Goal: Check status: Check status

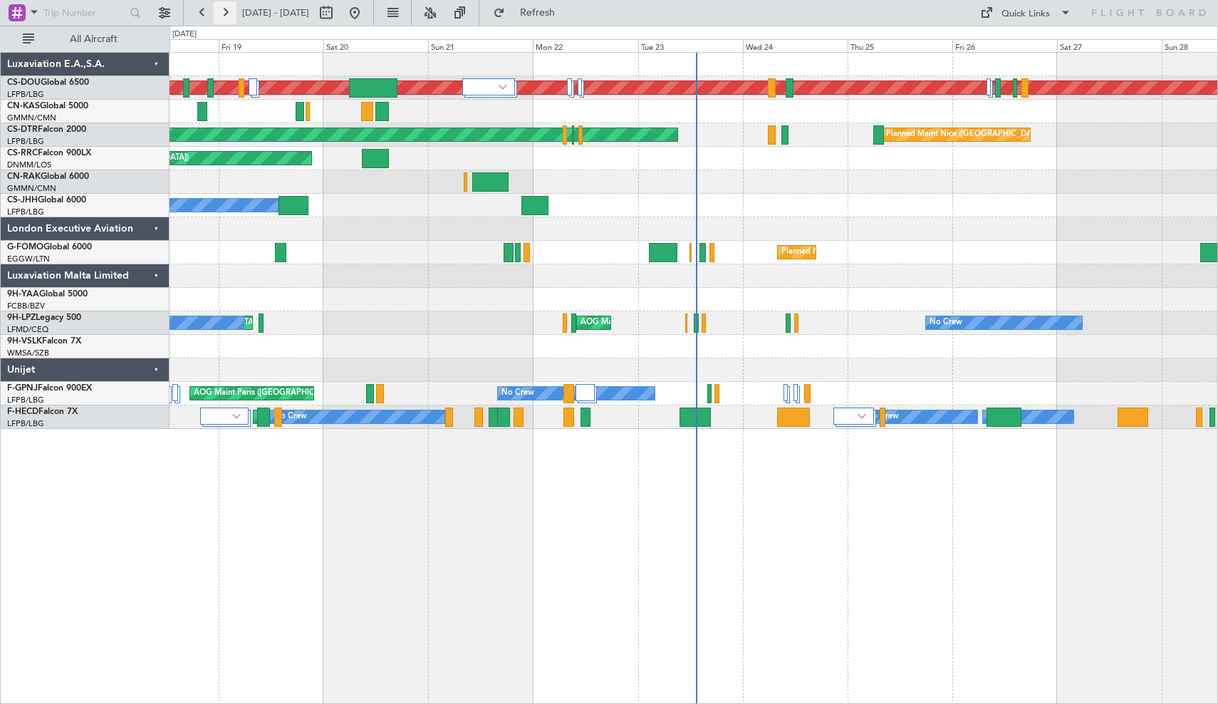
click at [226, 16] on button at bounding box center [225, 12] width 23 height 23
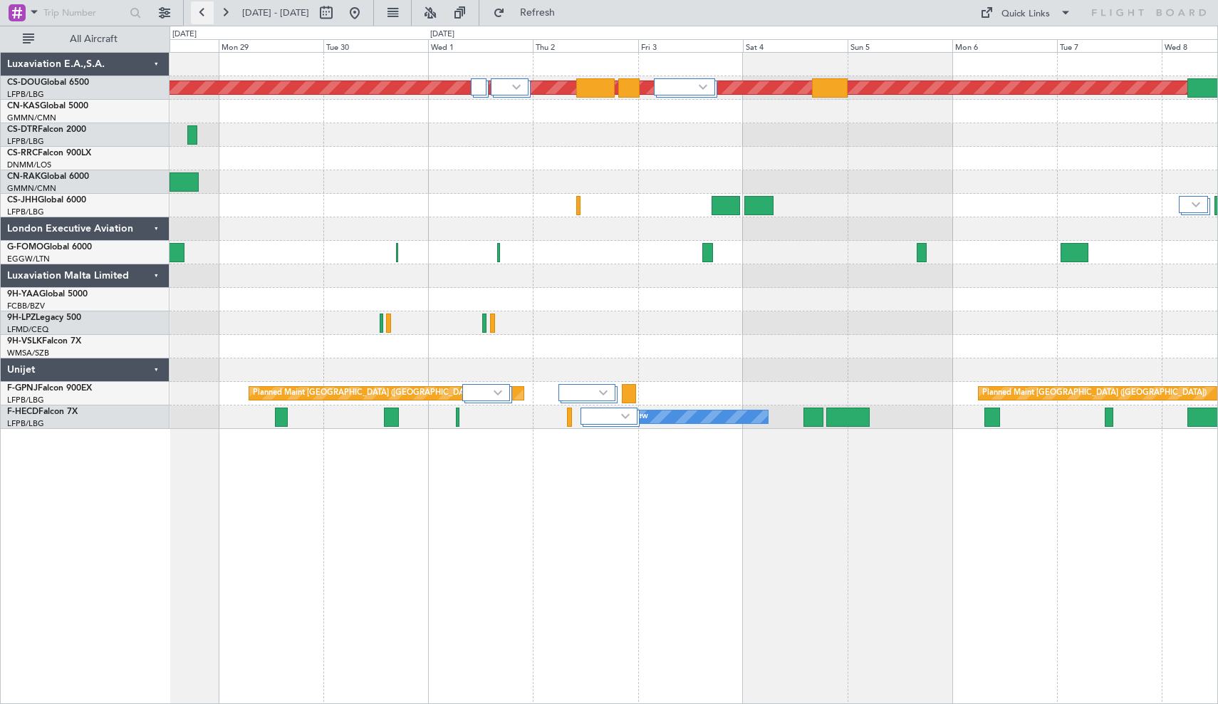
click at [204, 16] on button at bounding box center [202, 12] width 23 height 23
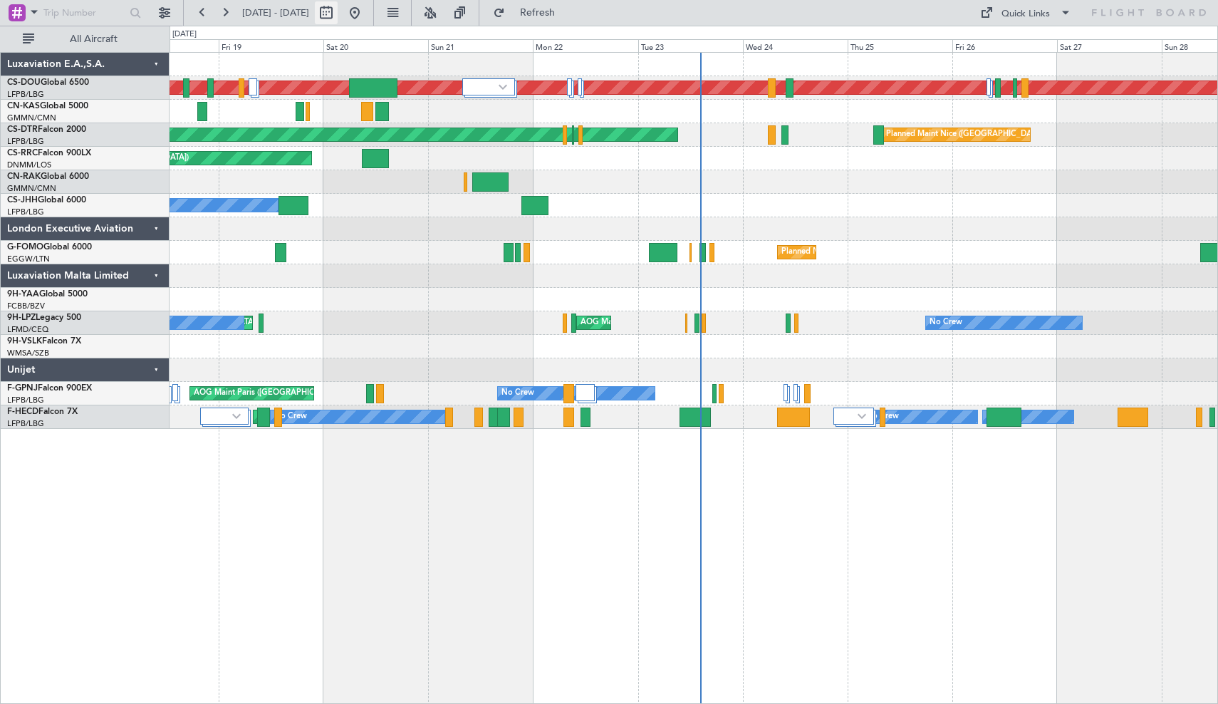
click at [338, 11] on button at bounding box center [326, 12] width 23 height 23
select select "9"
select select "2025"
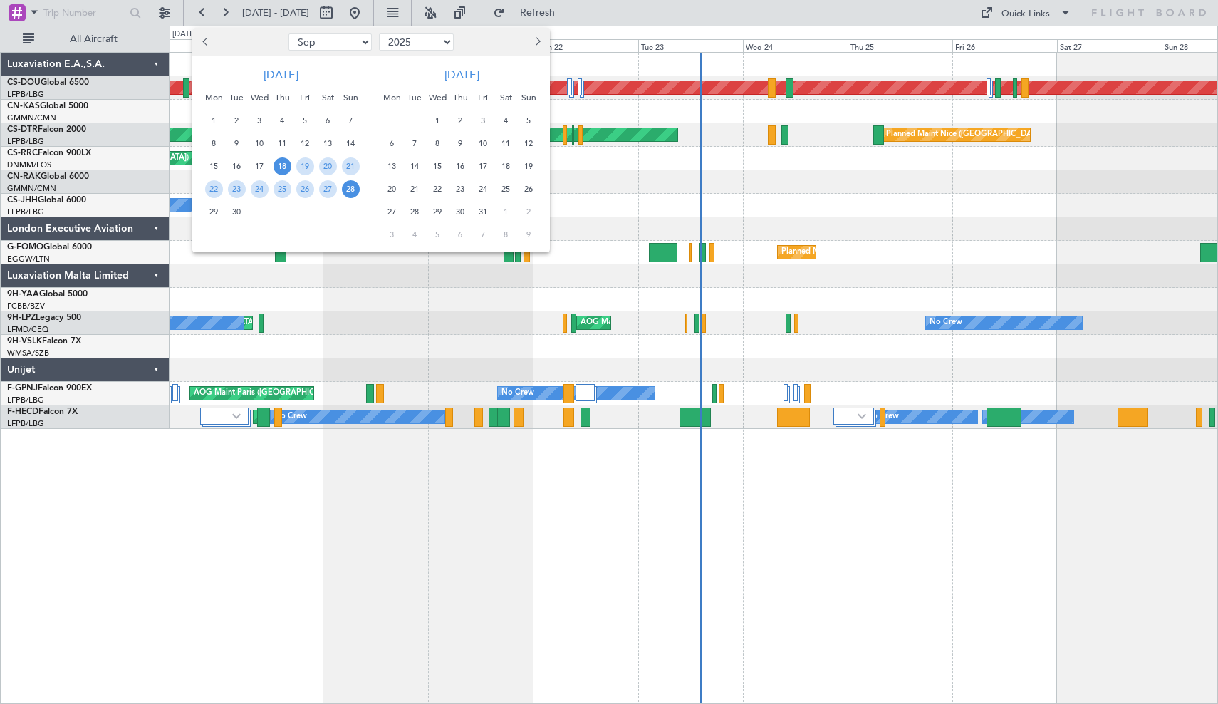
click at [205, 41] on span "Previous month" at bounding box center [206, 41] width 9 height 9
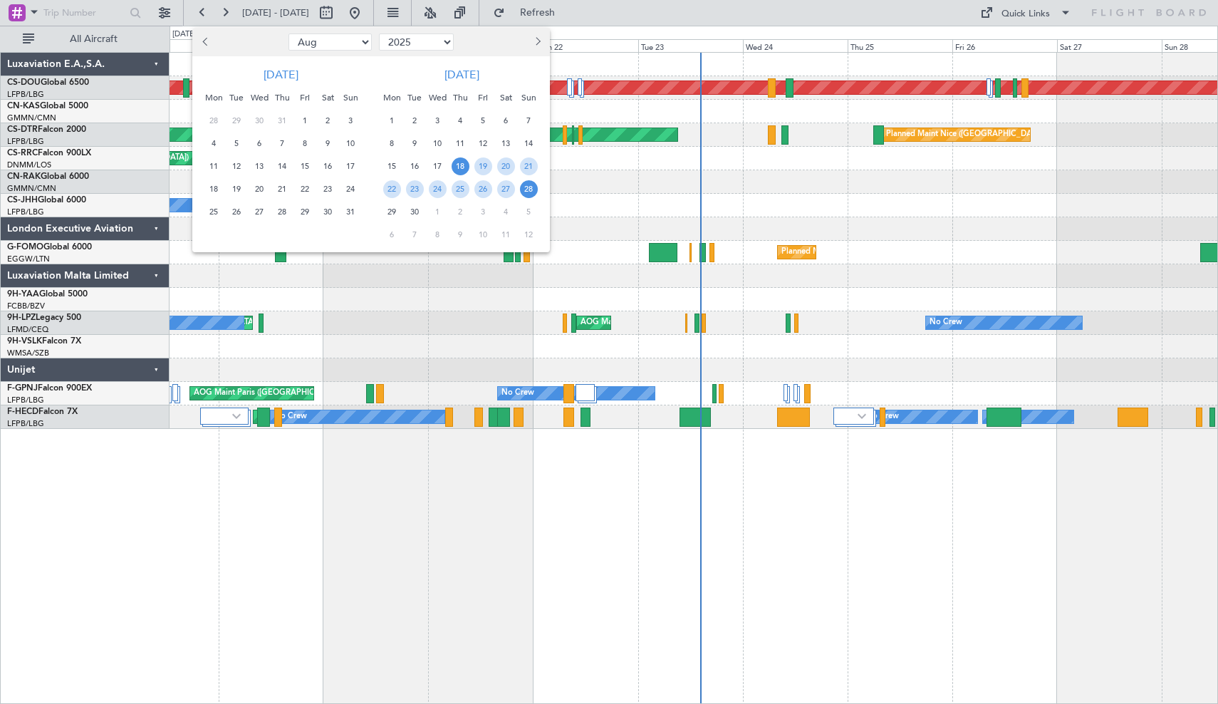
click at [205, 41] on span "Previous month" at bounding box center [206, 41] width 9 height 9
select select "7"
click at [240, 122] on span "1" at bounding box center [237, 121] width 18 height 18
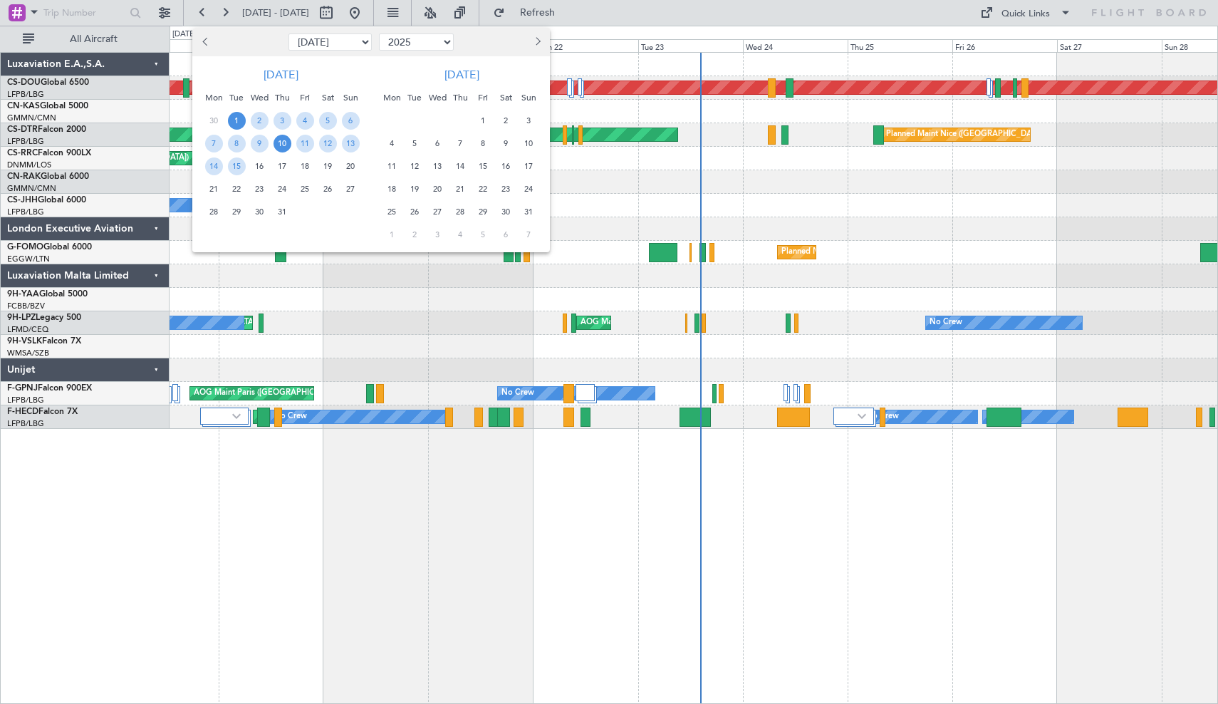
click at [279, 144] on span "10" at bounding box center [282, 144] width 18 height 18
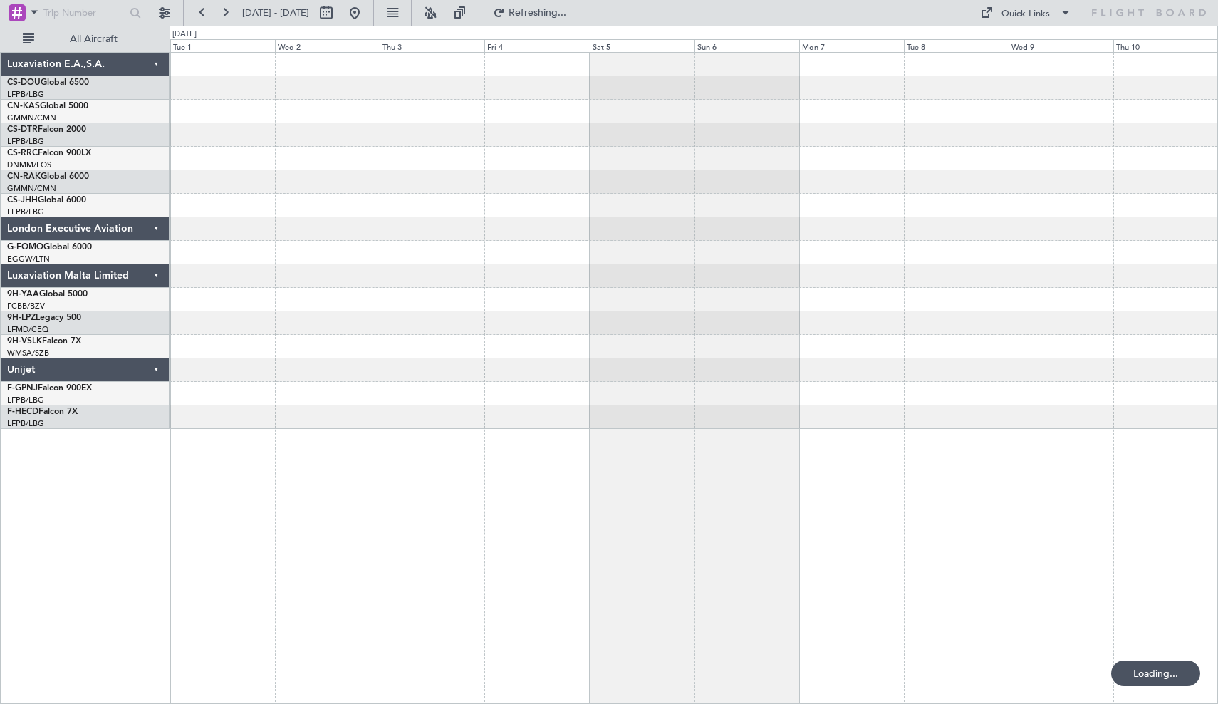
click at [279, 144] on div at bounding box center [693, 134] width 1048 height 23
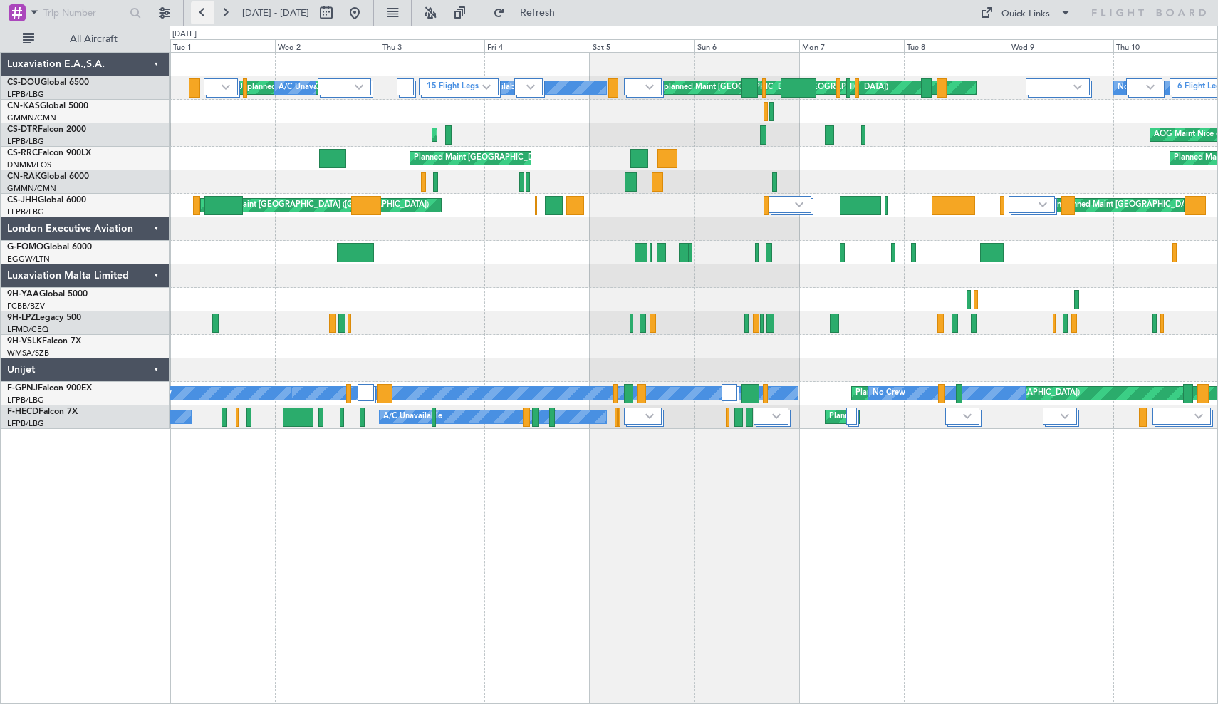
click at [206, 14] on button at bounding box center [202, 12] width 23 height 23
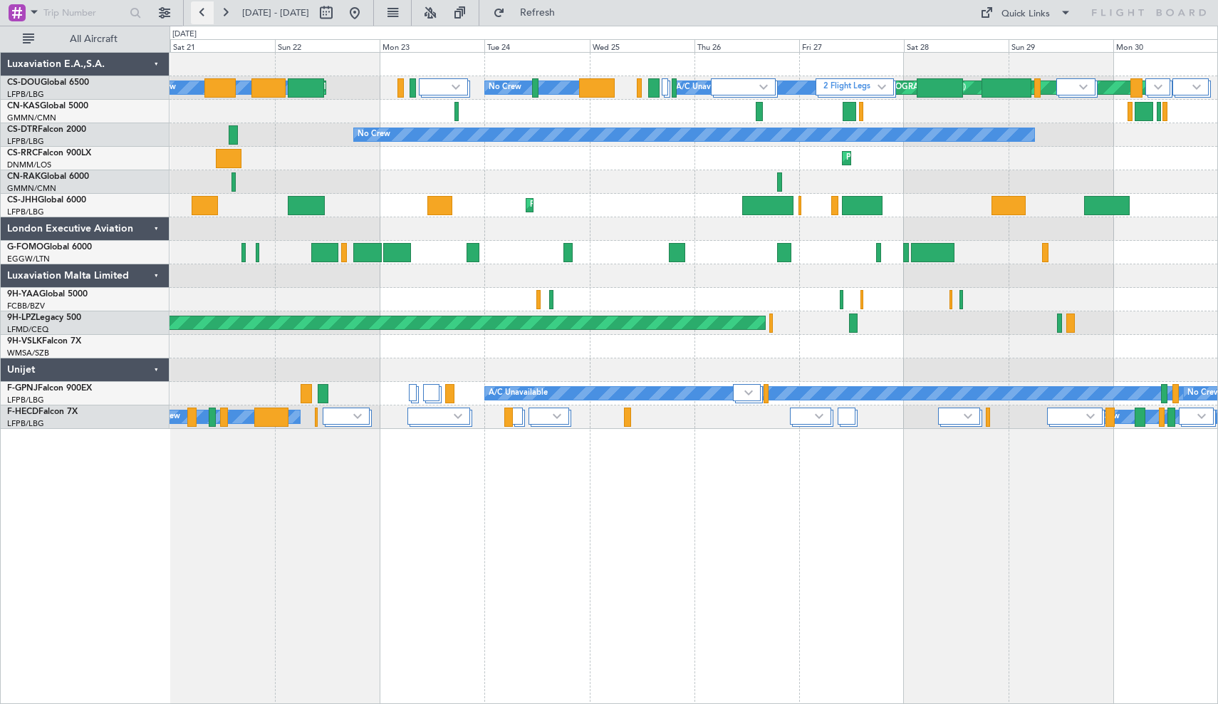
click at [203, 14] on button at bounding box center [202, 12] width 23 height 23
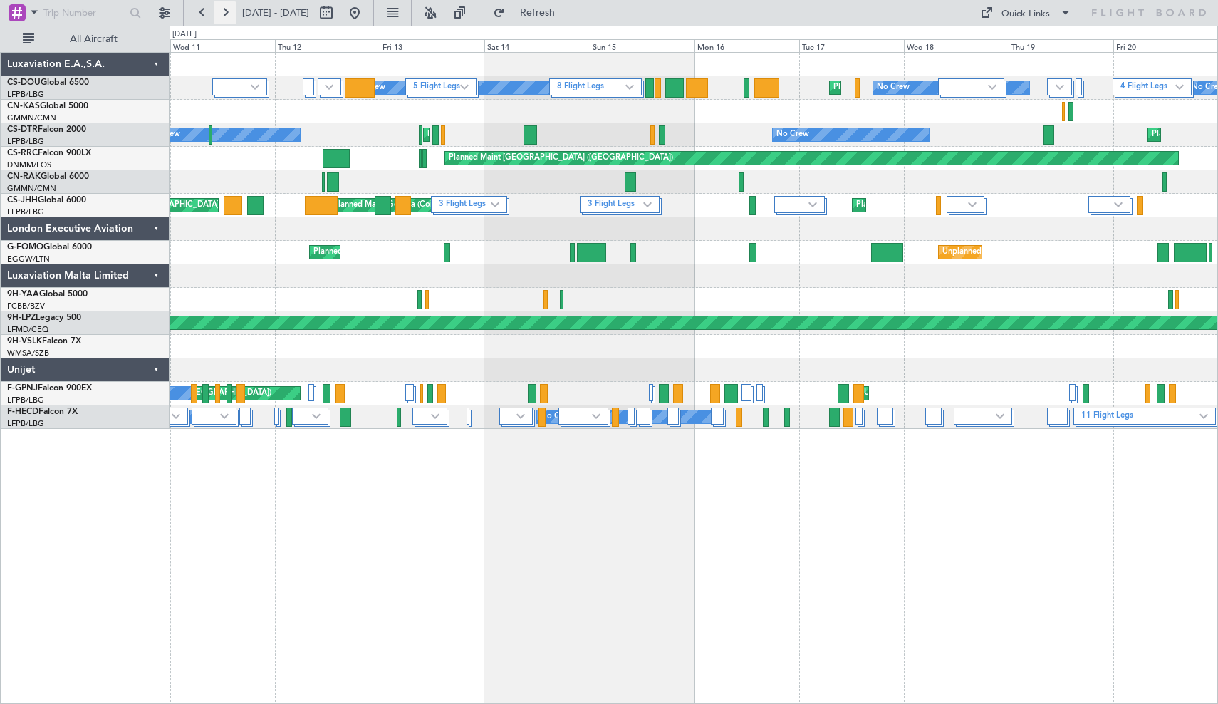
click at [221, 14] on button at bounding box center [225, 12] width 23 height 23
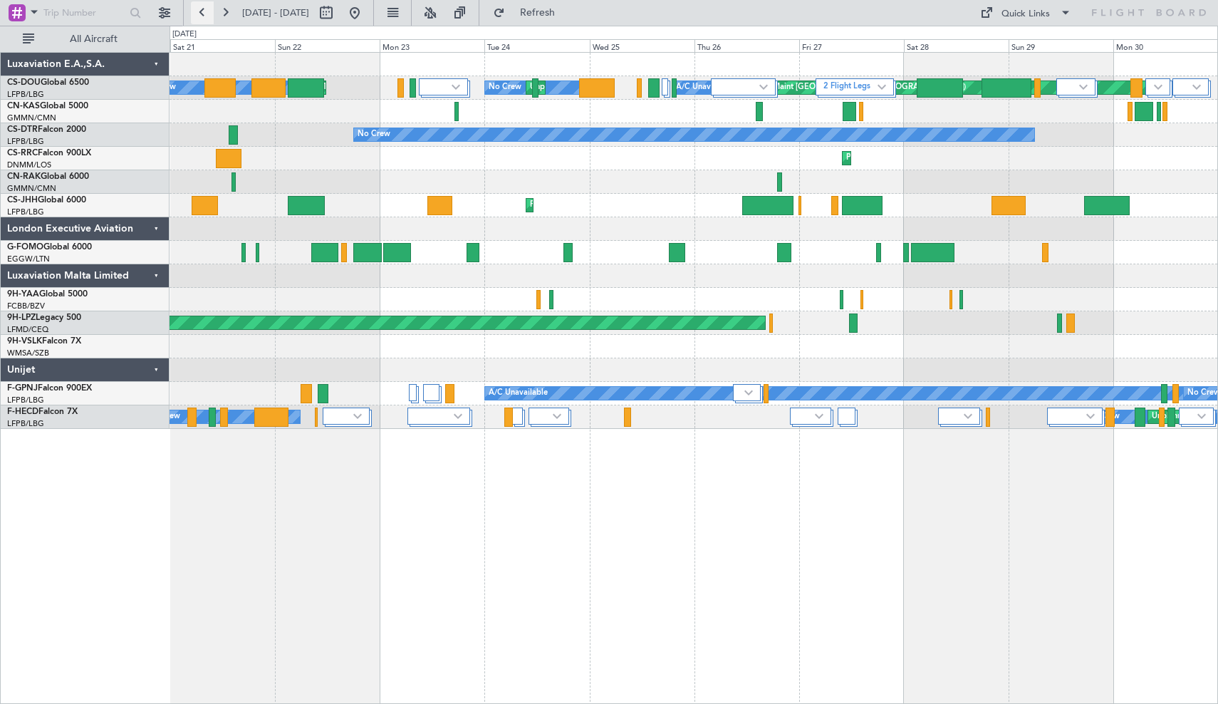
click at [201, 14] on button at bounding box center [202, 12] width 23 height 23
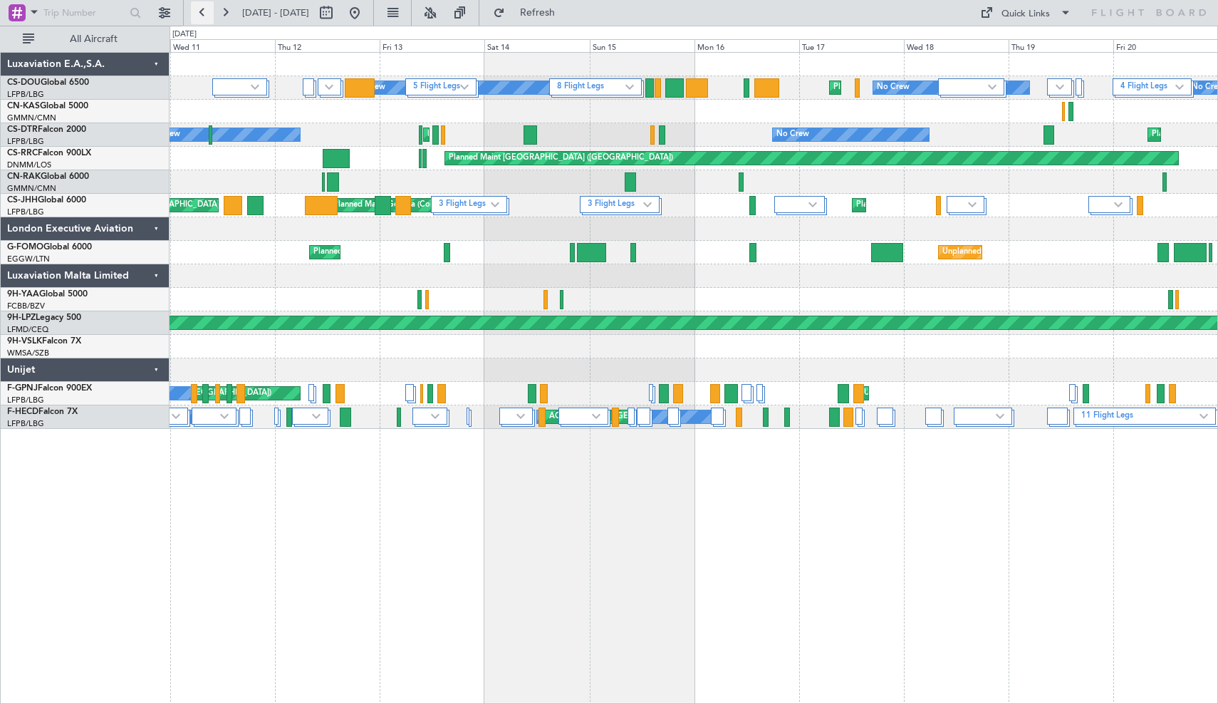
click at [201, 14] on button at bounding box center [202, 12] width 23 height 23
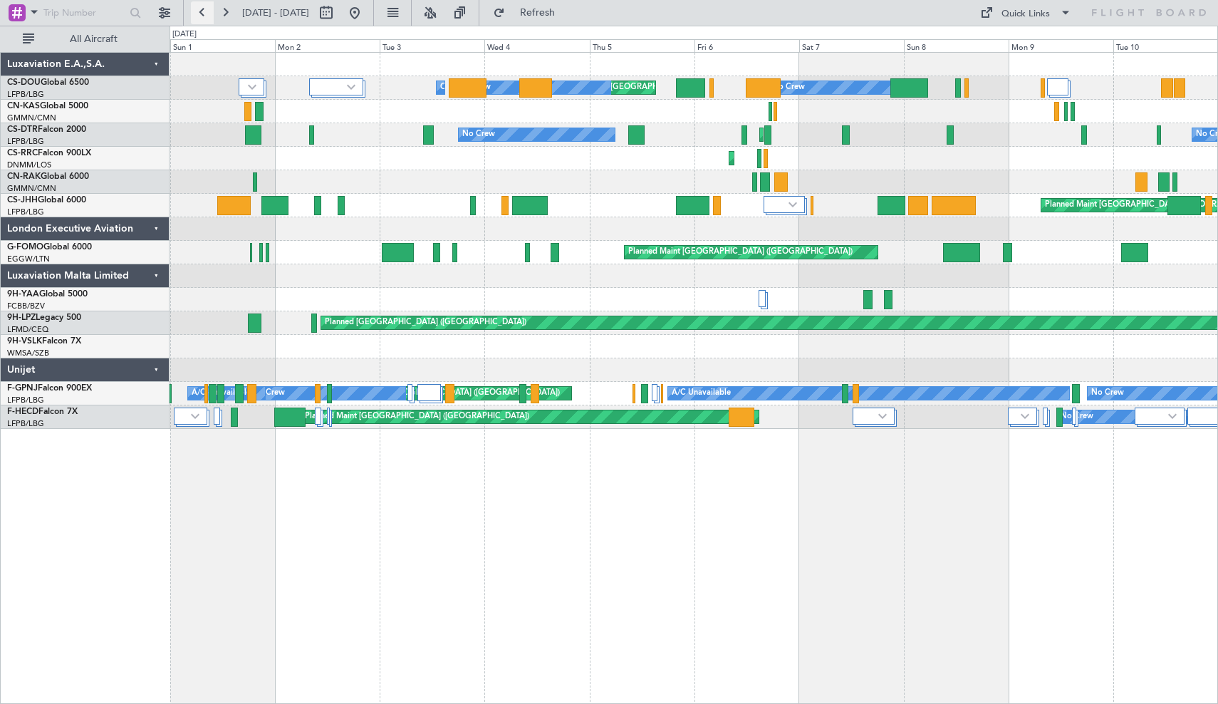
click at [201, 14] on button at bounding box center [202, 12] width 23 height 23
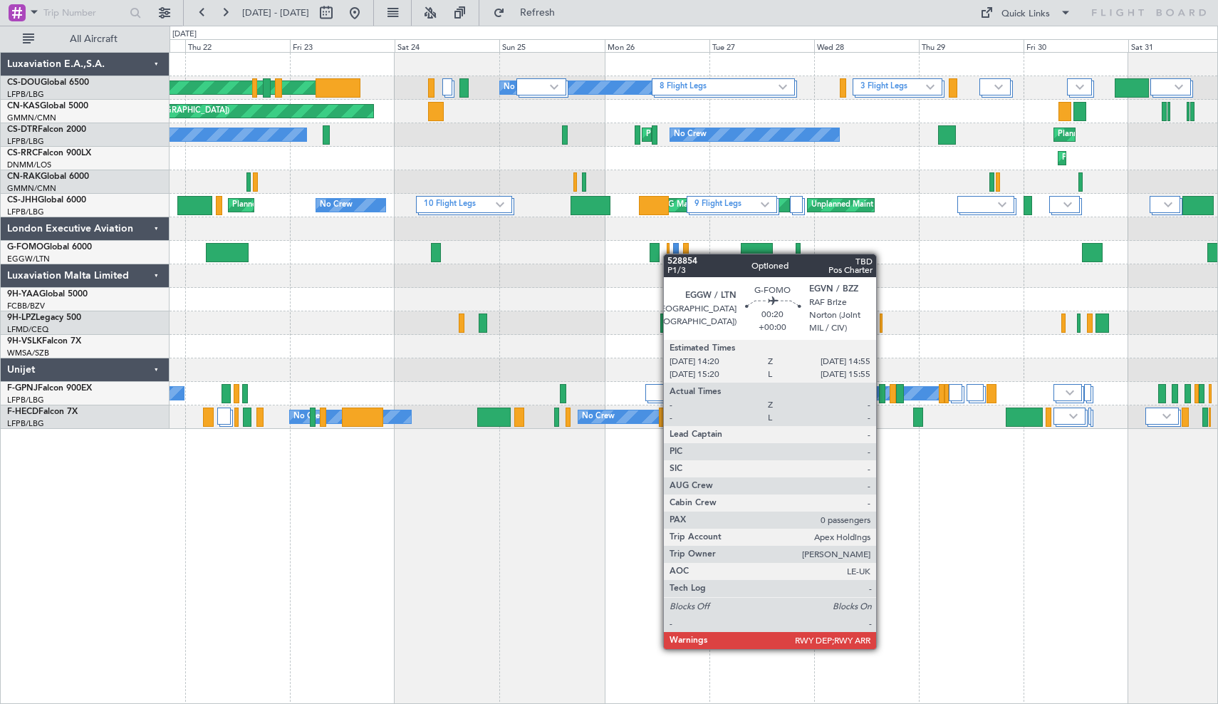
click at [668, 254] on div "8 Flight Legs 3 Flight Legs Planned Maint [GEOGRAPHIC_DATA] ([GEOGRAPHIC_DATA])…" at bounding box center [693, 378] width 1048 height 652
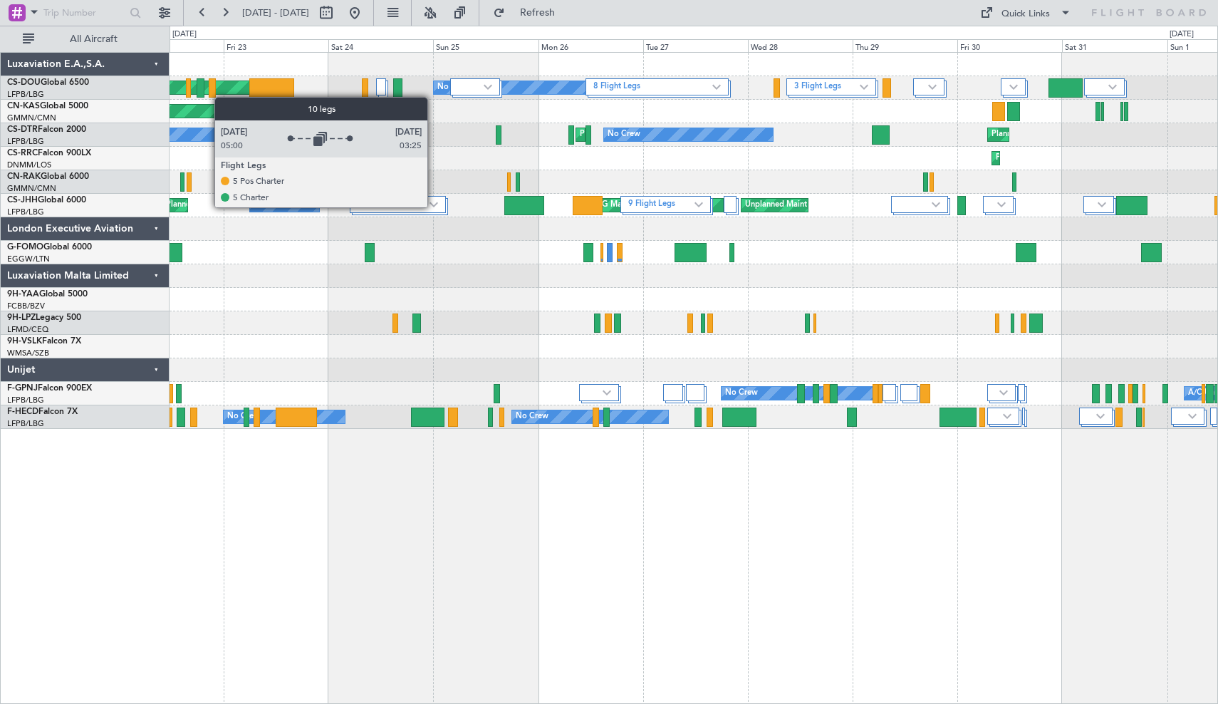
click at [434, 205] on img at bounding box center [433, 205] width 9 height 6
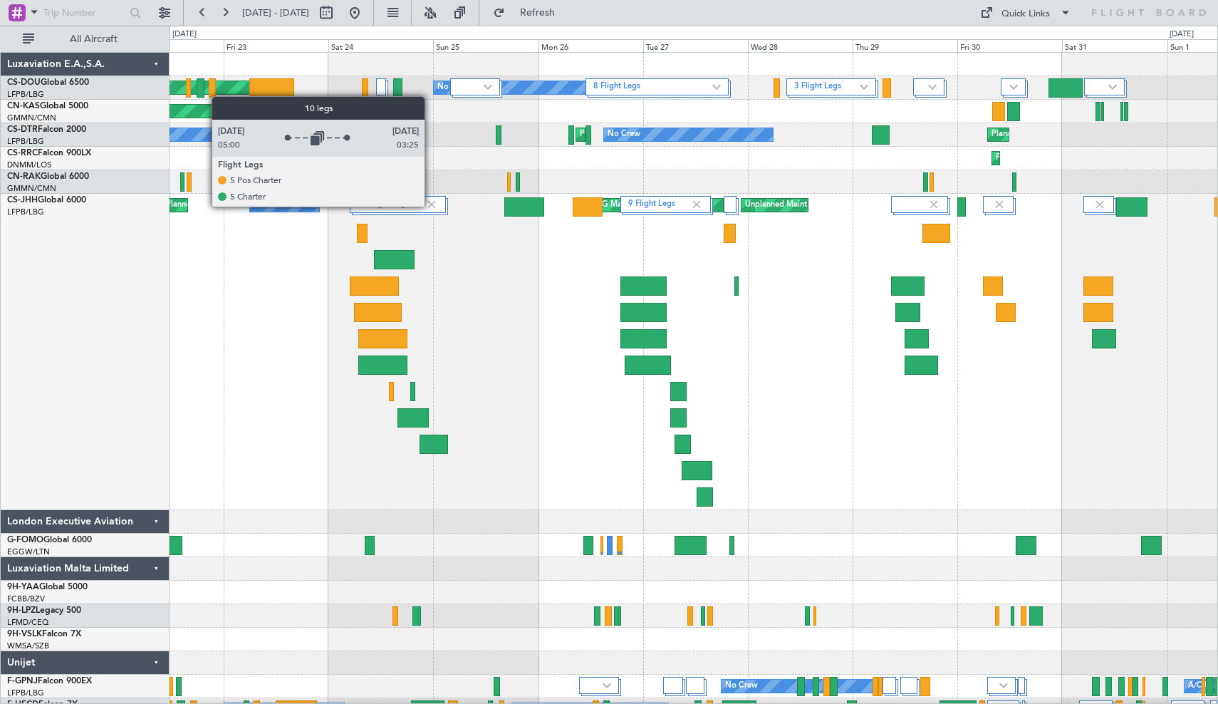
click at [431, 206] on img at bounding box center [431, 204] width 13 height 13
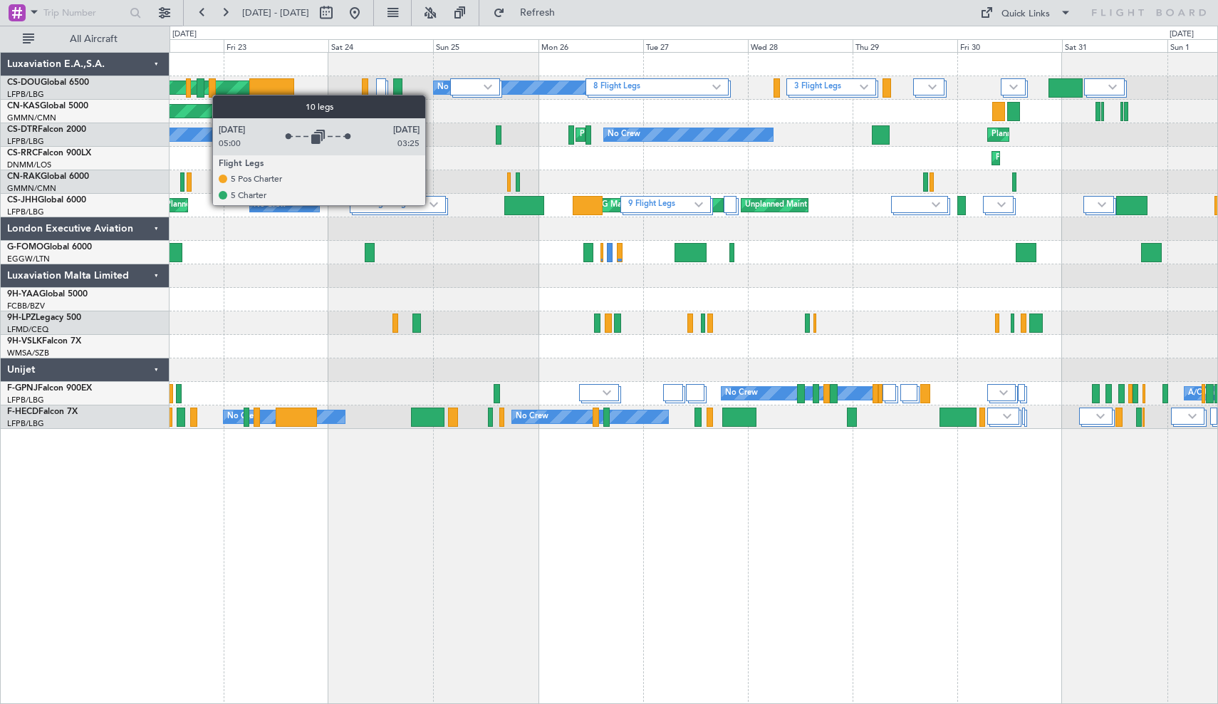
click at [432, 204] on img at bounding box center [433, 205] width 9 height 6
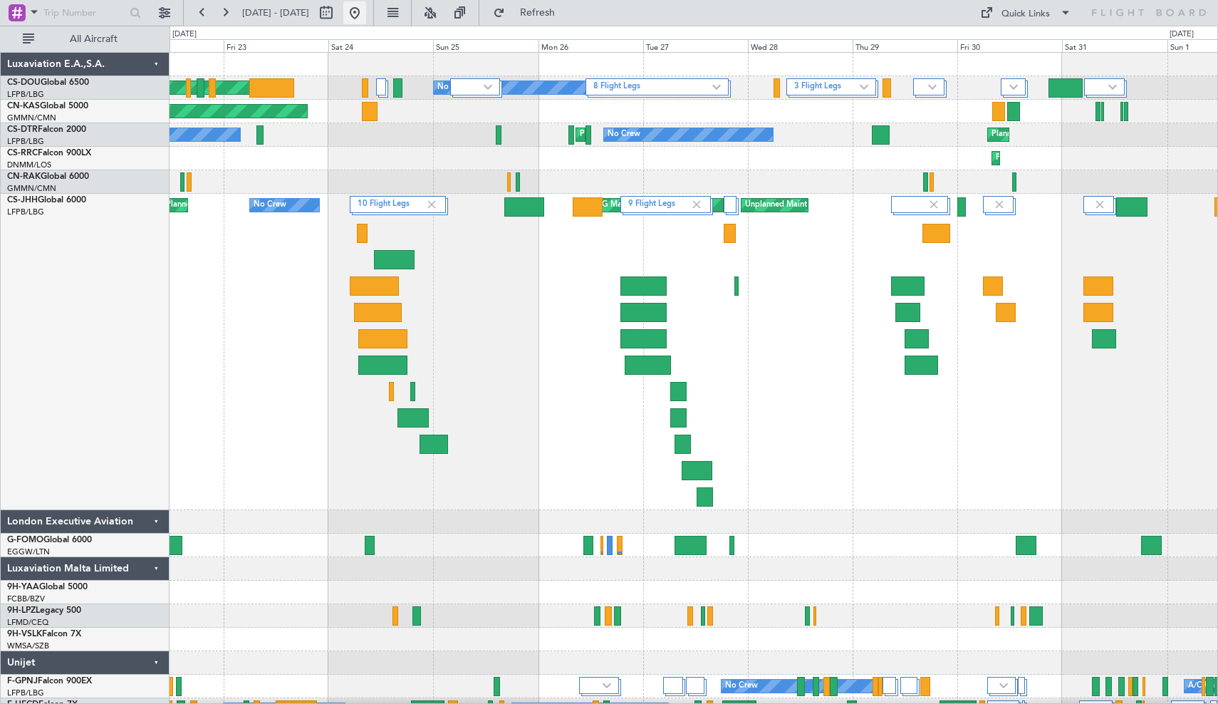
click at [366, 10] on button at bounding box center [354, 12] width 23 height 23
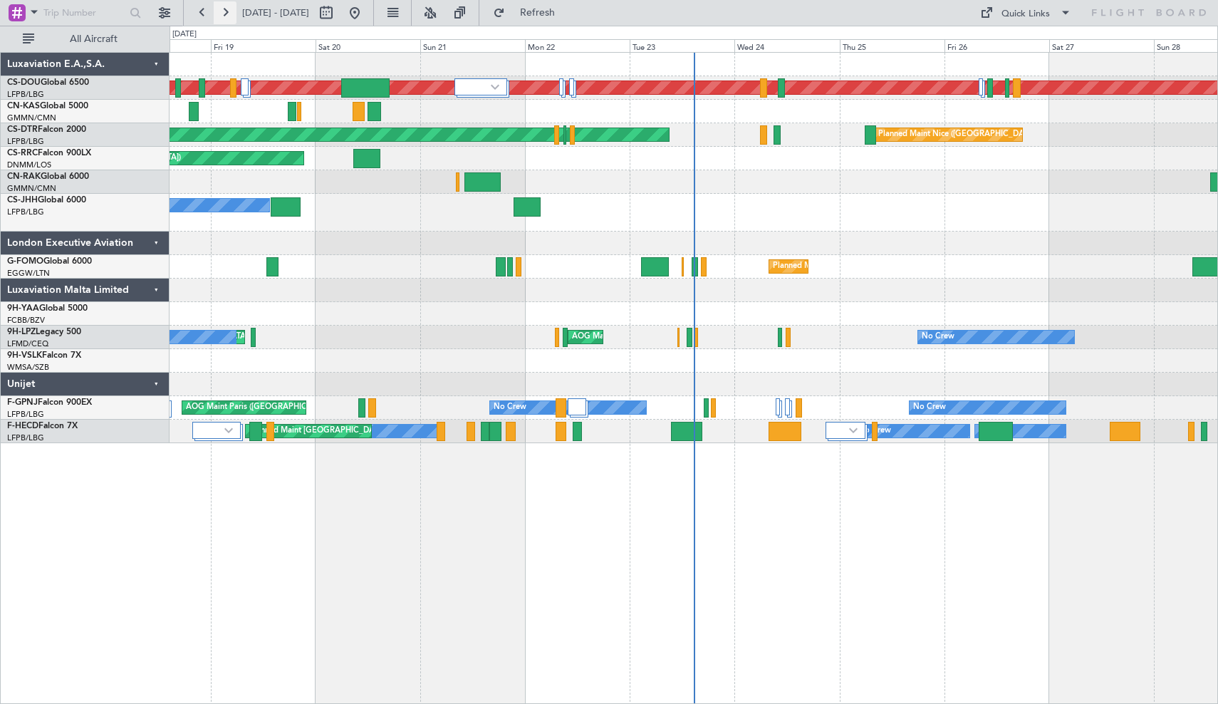
click at [226, 14] on button at bounding box center [225, 12] width 23 height 23
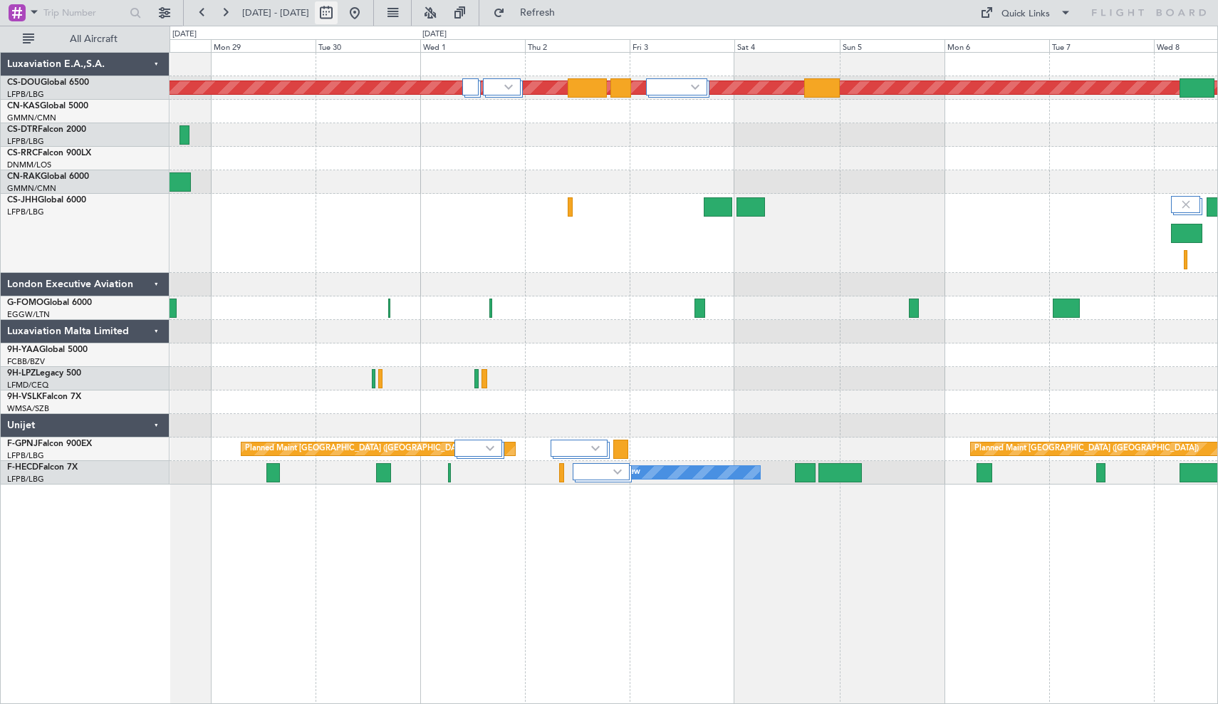
click at [338, 17] on button at bounding box center [326, 12] width 23 height 23
select select "9"
select select "2025"
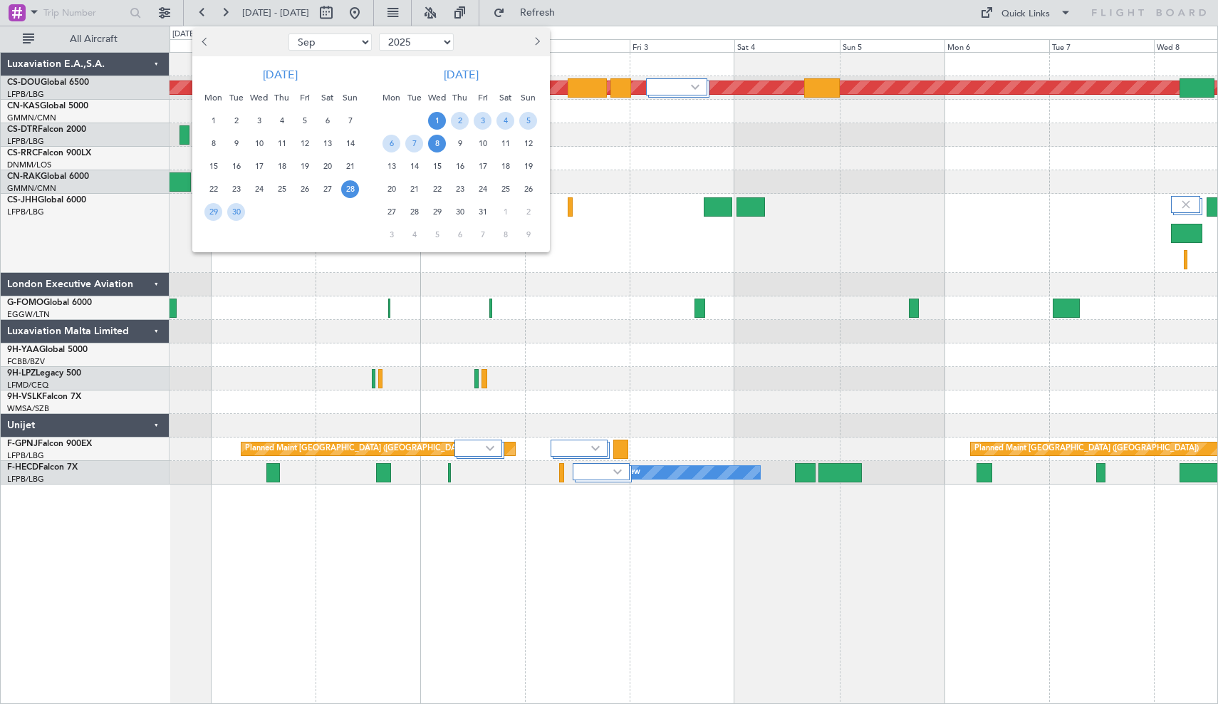
click at [435, 120] on span "1" at bounding box center [437, 121] width 18 height 18
click at [439, 176] on div "15" at bounding box center [437, 166] width 23 height 23
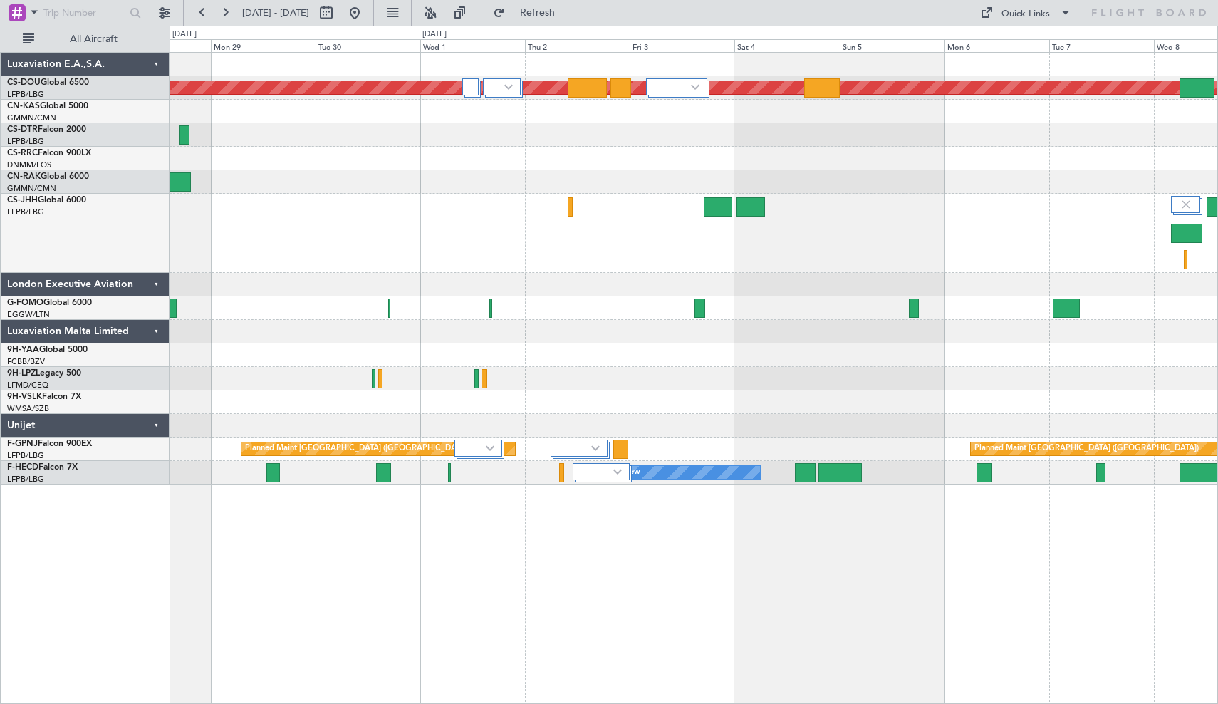
select select "10"
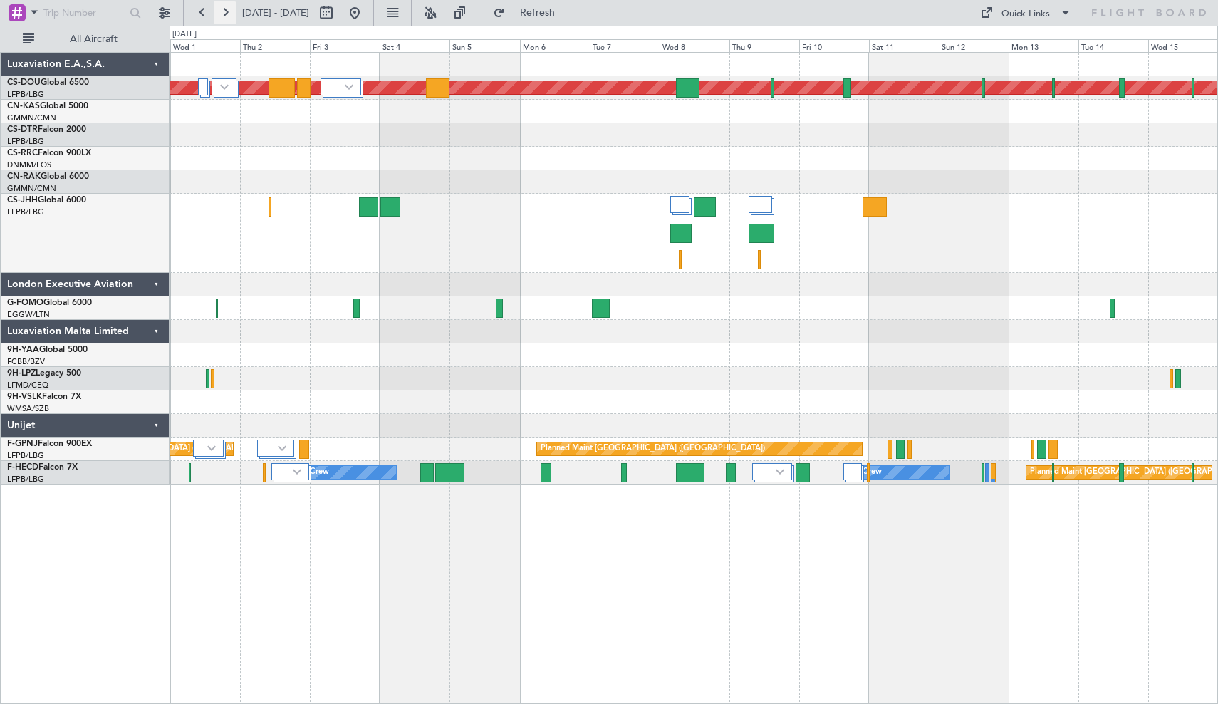
click at [216, 12] on button at bounding box center [225, 12] width 23 height 23
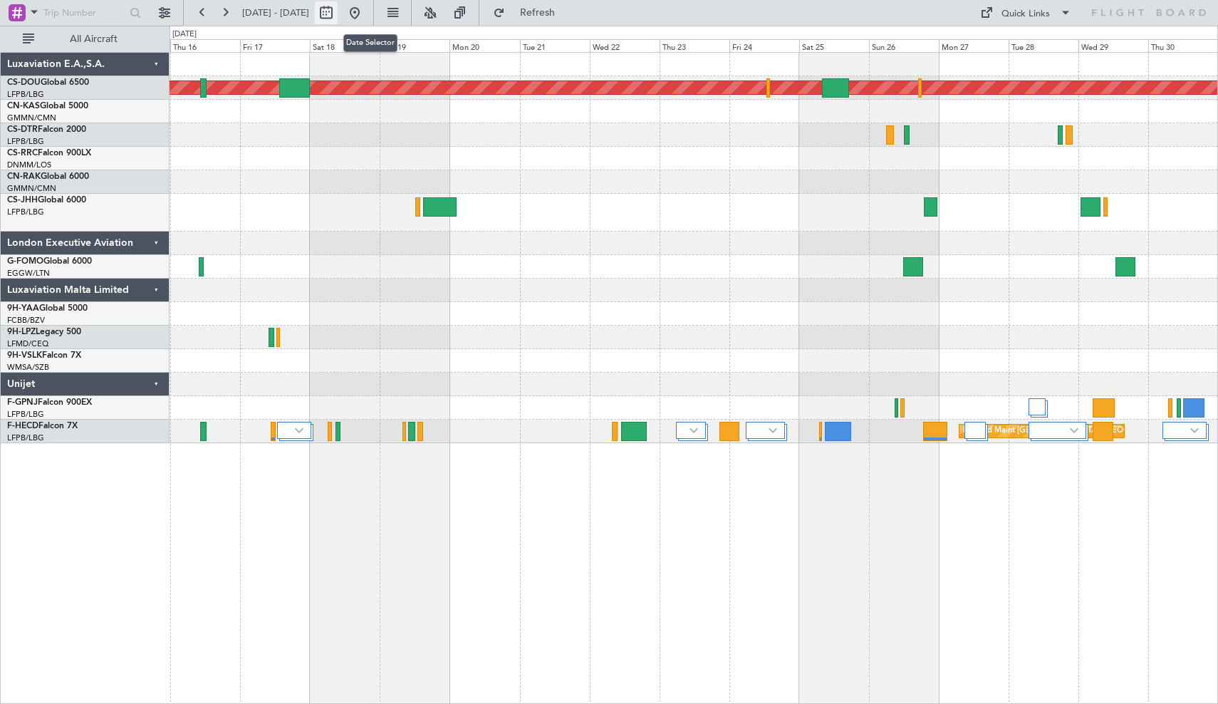
click at [338, 7] on button at bounding box center [326, 12] width 23 height 23
select select "10"
select select "2025"
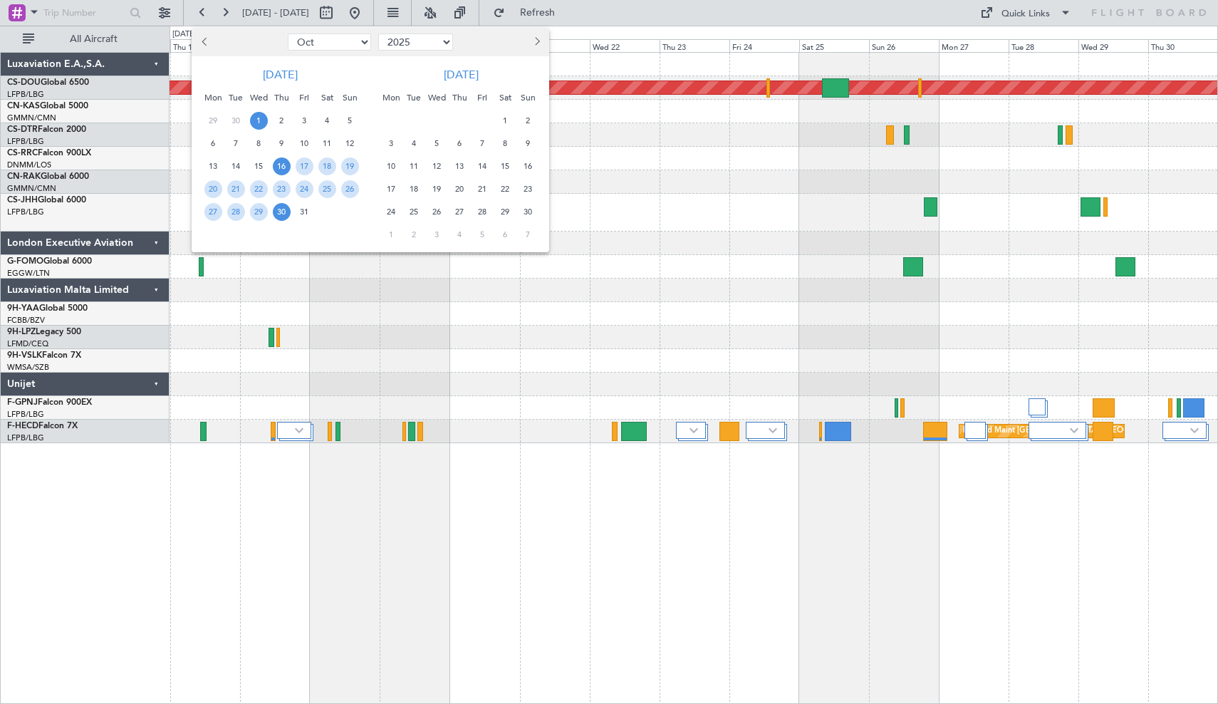
click at [257, 117] on span "1" at bounding box center [259, 121] width 18 height 18
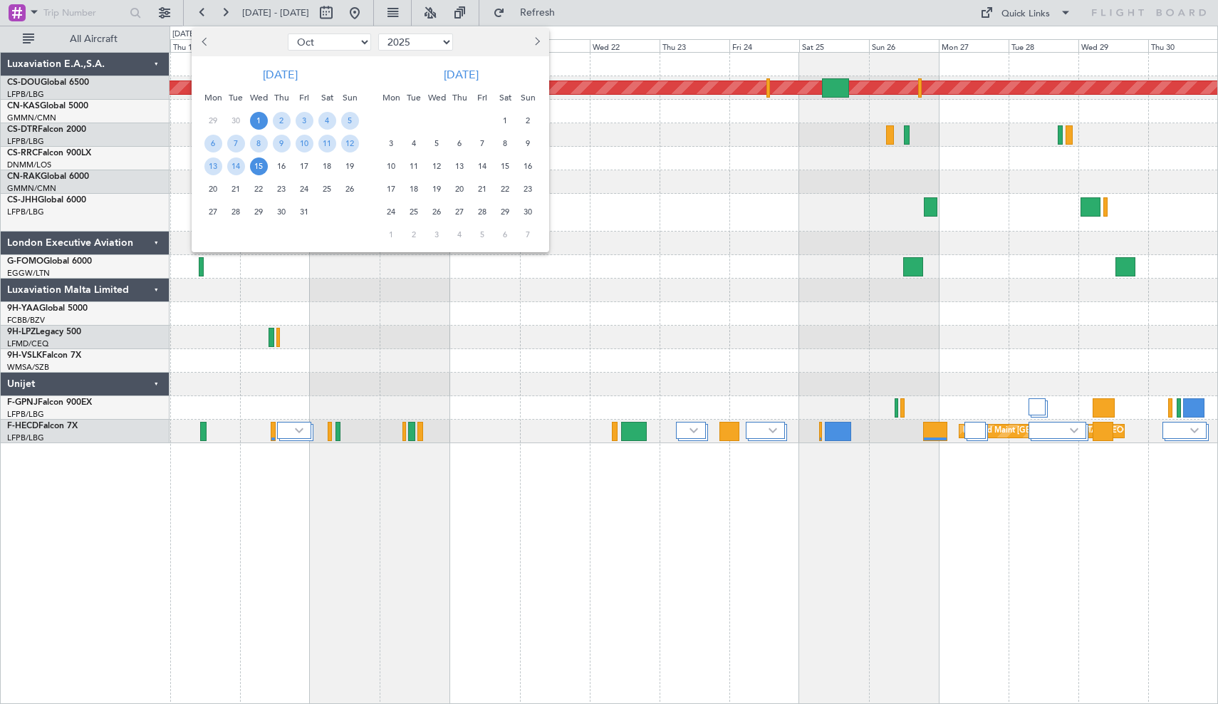
click at [260, 162] on span "15" at bounding box center [259, 166] width 18 height 18
